Goal: Task Accomplishment & Management: Manage account settings

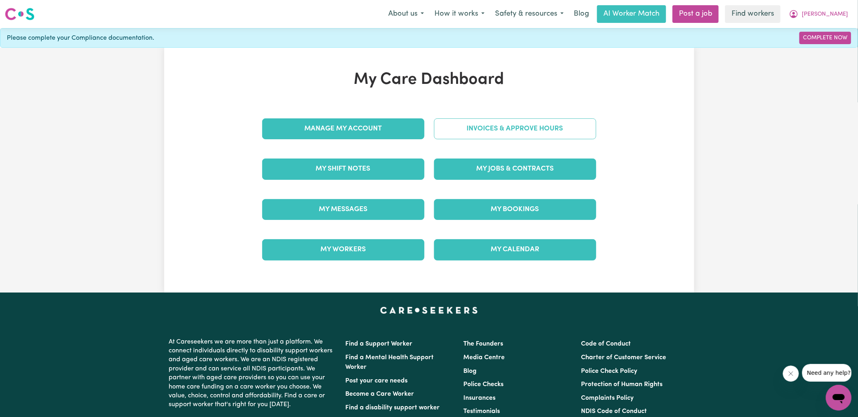
click at [471, 130] on link "Invoices & Approve Hours" at bounding box center [515, 128] width 162 height 21
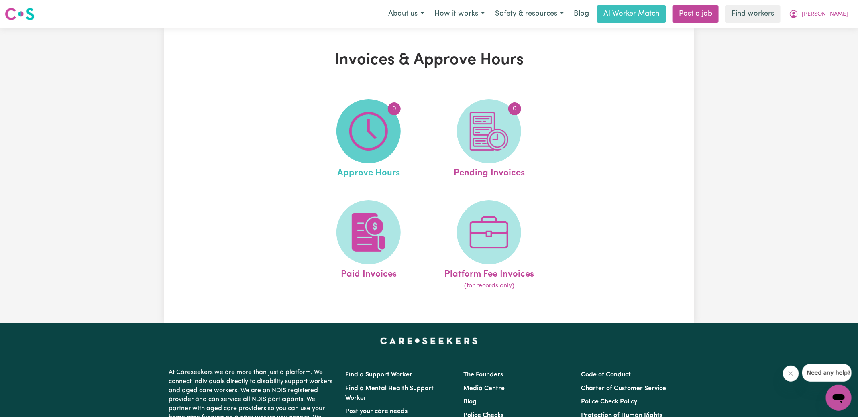
click at [381, 123] on img at bounding box center [368, 131] width 39 height 39
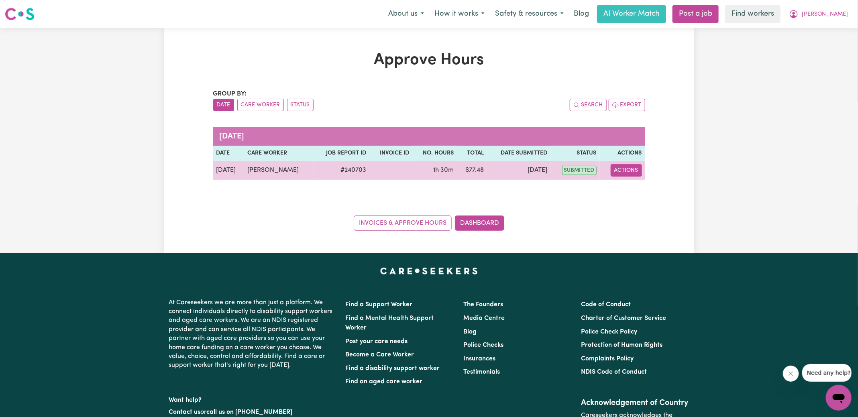
click at [638, 168] on button "Actions" at bounding box center [626, 170] width 31 height 12
click at [647, 188] on link "View Job Report" at bounding box center [645, 189] width 69 height 16
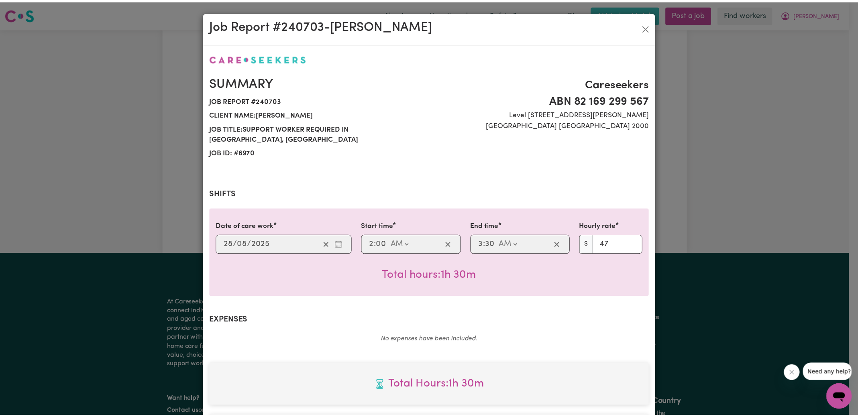
scroll to position [200, 0]
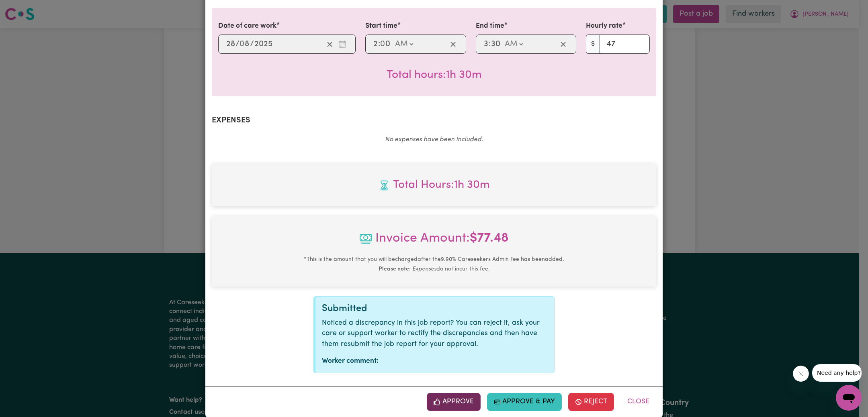
click at [463, 393] on button "Approve" at bounding box center [454, 402] width 54 height 18
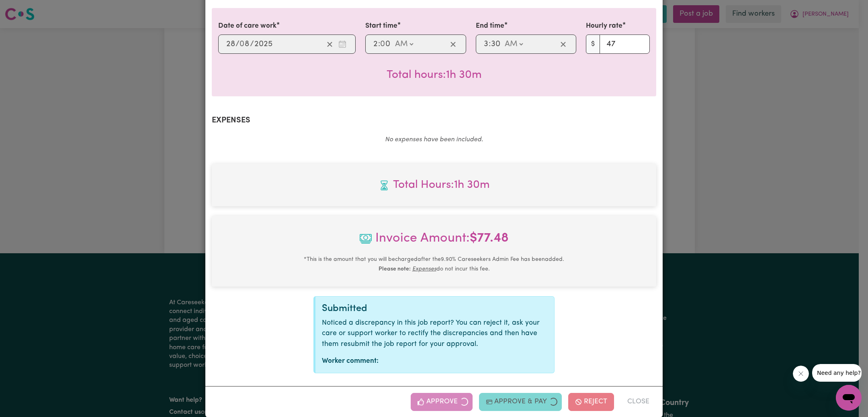
click at [743, 190] on div "Job Report # 240703 - [PERSON_NAME] Summary Job report # 240703 Client name: [P…" at bounding box center [434, 208] width 868 height 417
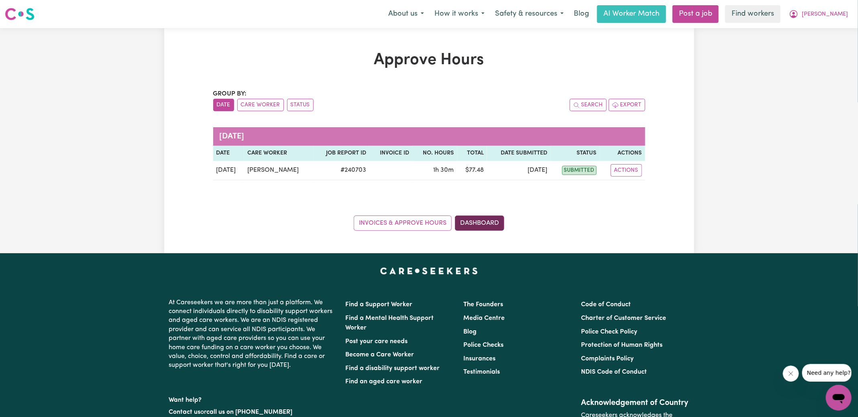
click at [485, 225] on link "Dashboard" at bounding box center [479, 223] width 49 height 15
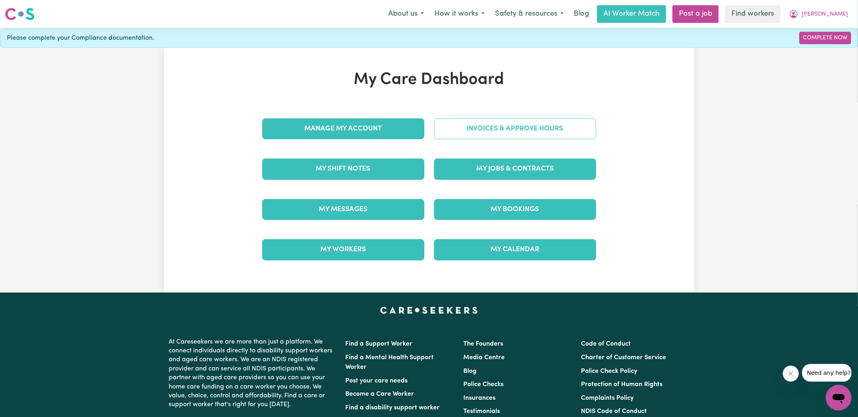
click at [515, 120] on link "Invoices & Approve Hours" at bounding box center [515, 128] width 162 height 21
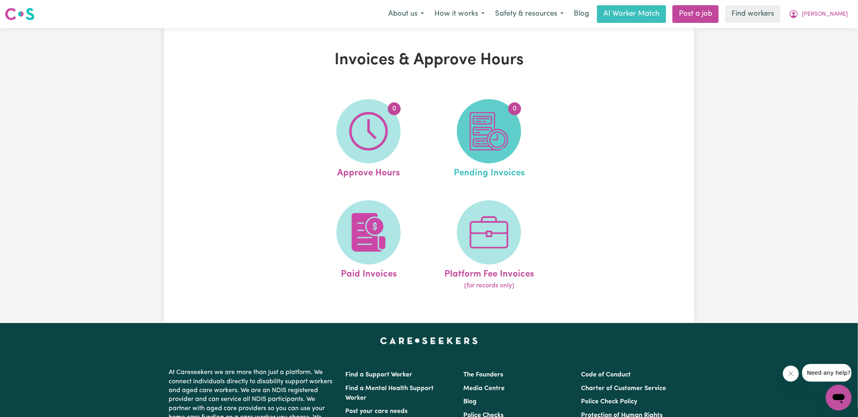
click at [497, 138] on img at bounding box center [489, 131] width 39 height 39
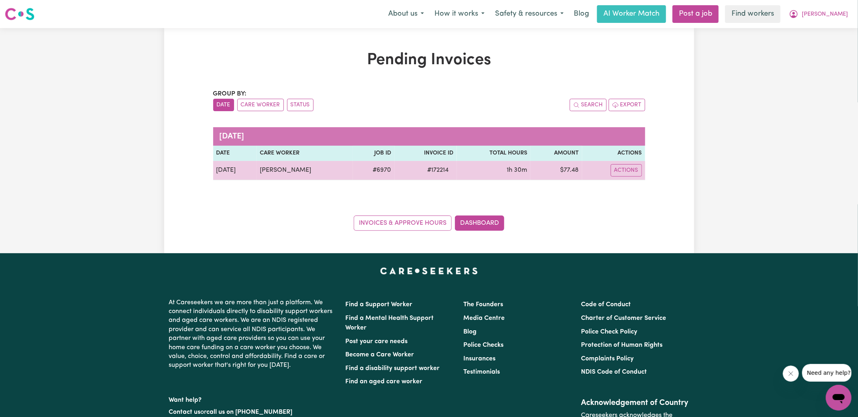
click at [443, 169] on span "# 172214" at bounding box center [438, 170] width 31 height 10
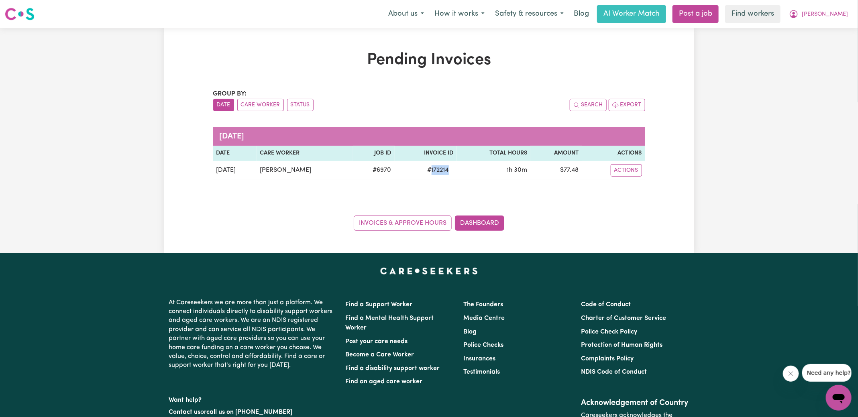
copy span "172214"
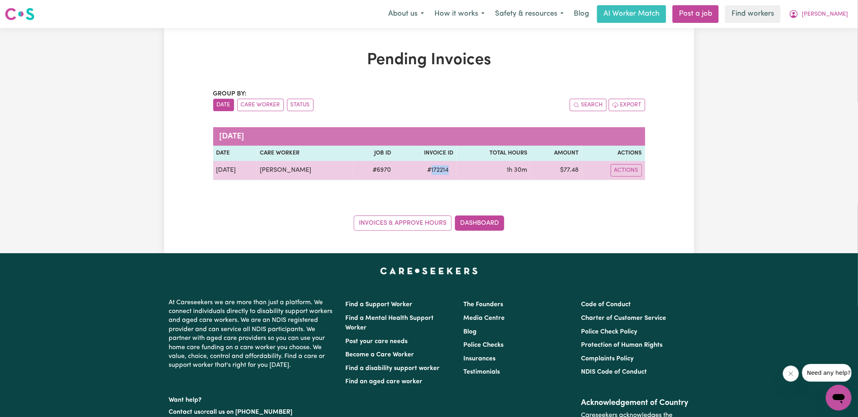
click at [573, 169] on td "$ 77.48" at bounding box center [556, 170] width 51 height 19
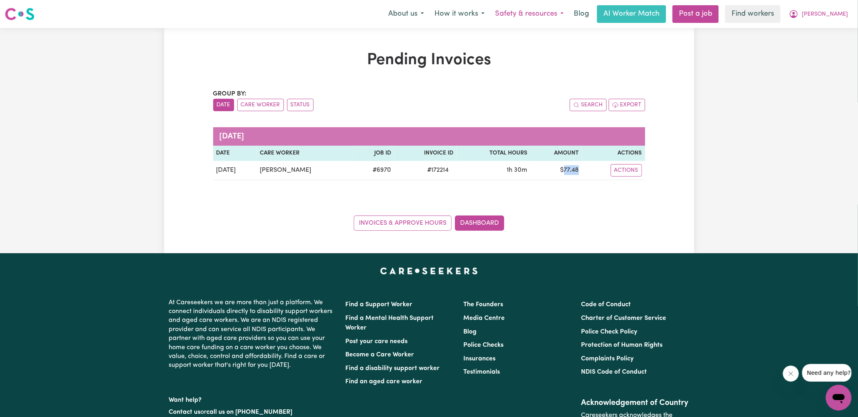
copy td "77.48"
click at [830, 10] on span "[PERSON_NAME]" at bounding box center [825, 14] width 46 height 9
click at [809, 50] on link "Logout" at bounding box center [821, 46] width 63 height 15
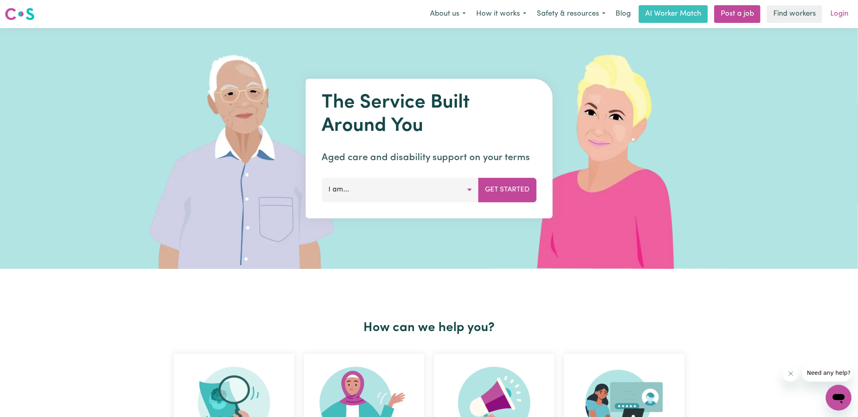
click at [849, 16] on link "Login" at bounding box center [840, 14] width 28 height 18
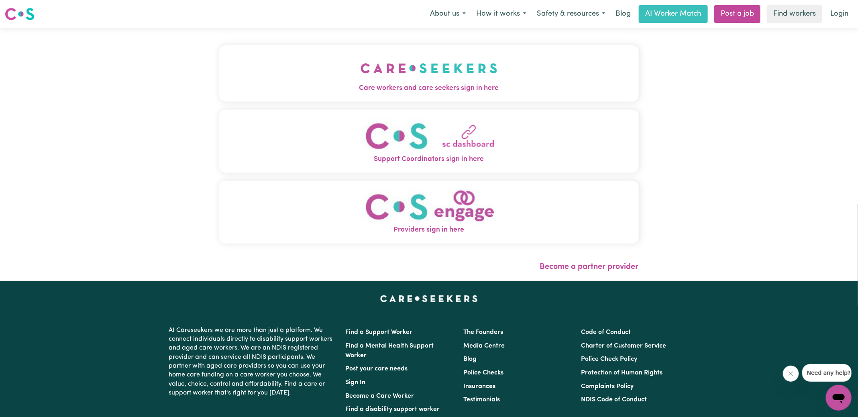
click at [484, 83] on span "Care workers and care seekers sign in here" at bounding box center [429, 88] width 420 height 10
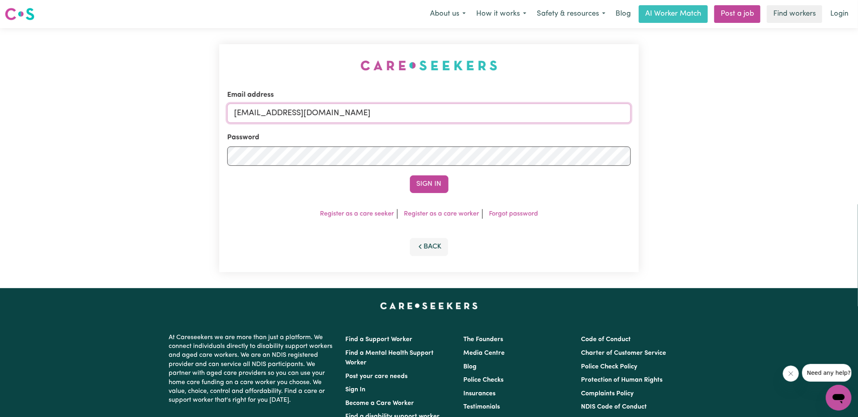
drag, startPoint x: 278, startPoint y: 110, endPoint x: 611, endPoint y: 110, distance: 332.6
click at [611, 110] on input "[EMAIL_ADDRESS][DOMAIN_NAME]" at bounding box center [429, 113] width 404 height 19
type input "[EMAIL_ADDRESS][DOMAIN_NAME]"
click at [410, 176] on button "Sign In" at bounding box center [429, 185] width 39 height 18
